Goal: Find specific page/section: Find specific page/section

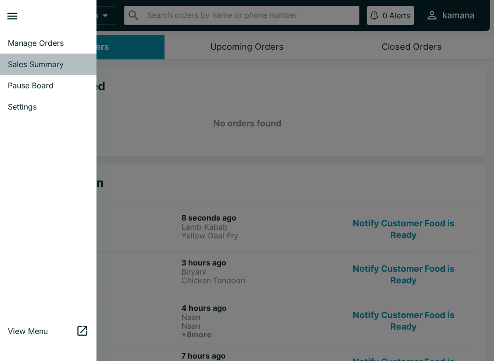
click at [51, 56] on link "Sales Summary" at bounding box center [48, 64] width 96 height 21
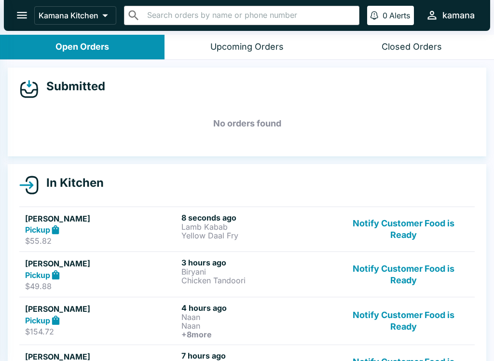
select select "03:00"
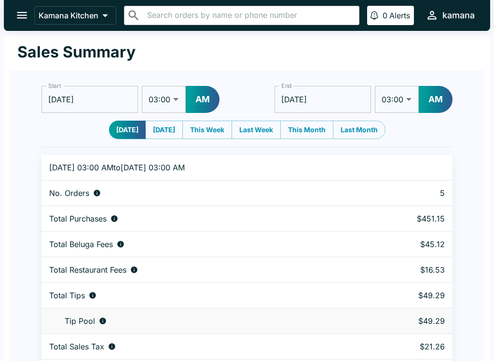
click at [22, 11] on icon "open drawer" at bounding box center [21, 15] width 13 height 13
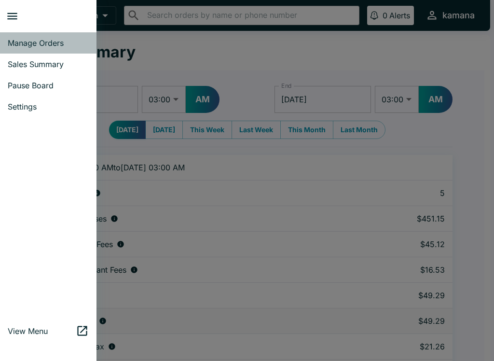
click at [56, 43] on span "Manage Orders" at bounding box center [48, 43] width 81 height 10
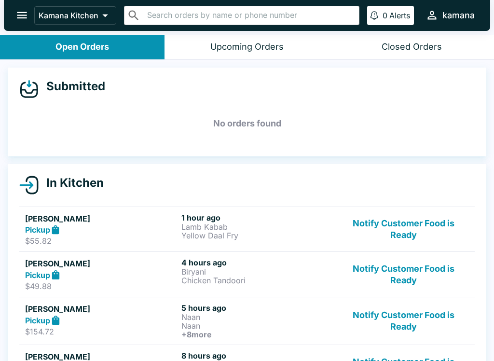
click at [24, 15] on icon "open drawer" at bounding box center [22, 15] width 10 height 7
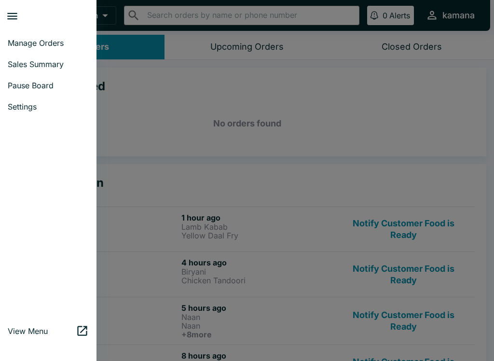
click at [16, 56] on link "Sales Summary" at bounding box center [48, 64] width 96 height 21
select select "03:00"
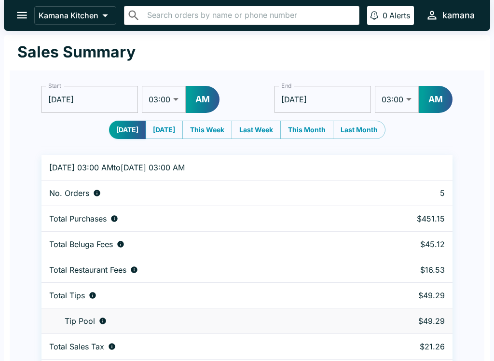
click at [30, 12] on button "open drawer" at bounding box center [22, 15] width 25 height 25
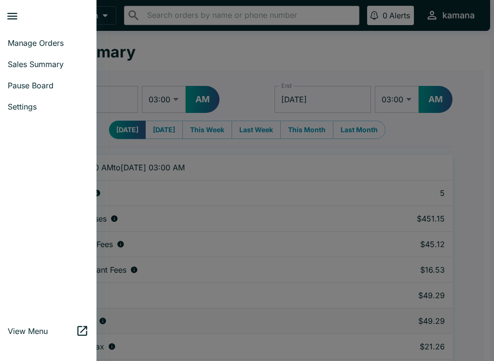
click at [41, 35] on link "Manage Orders" at bounding box center [48, 42] width 96 height 21
